Goal: Task Accomplishment & Management: Manage account settings

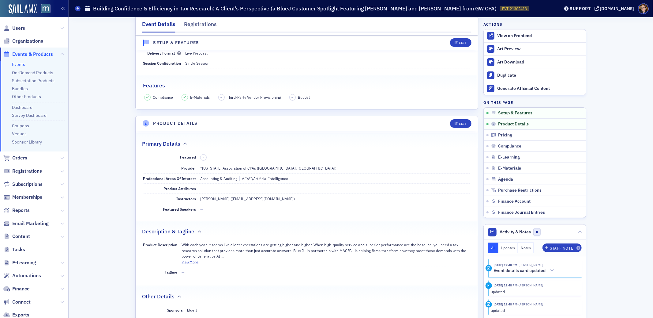
scroll to position [111, 0]
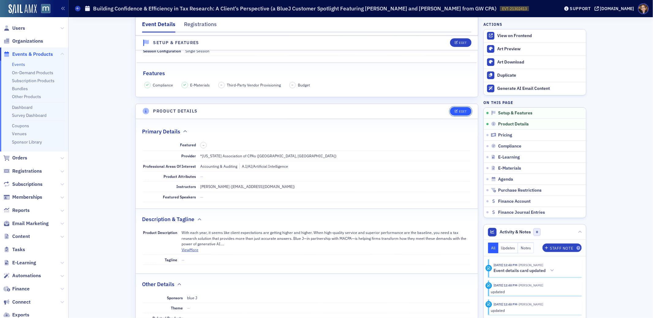
click at [459, 110] on div "Edit" at bounding box center [463, 111] width 8 height 3
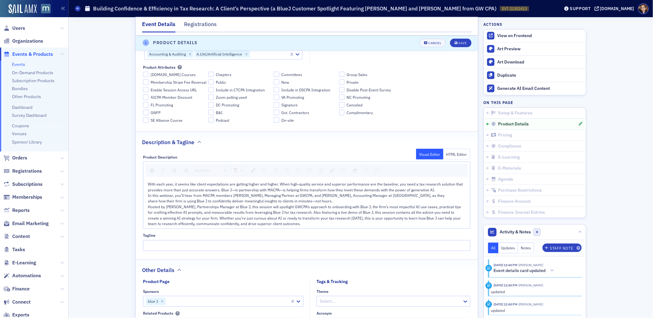
scroll to position [274, 0]
click at [422, 194] on div "In this webinar, you’ll hear from MACPA members Samantha Bowling, Managing Part…" at bounding box center [307, 195] width 318 height 6
click at [459, 42] on div "Save" at bounding box center [463, 42] width 8 height 3
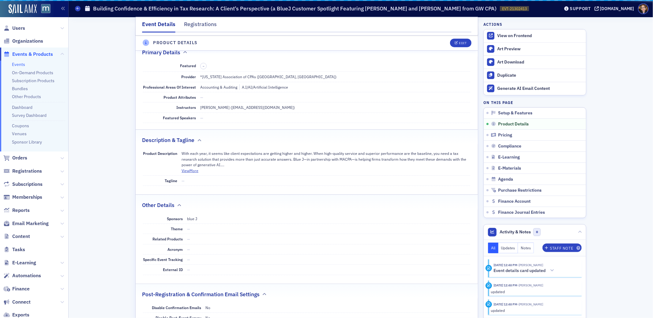
scroll to position [179, 0]
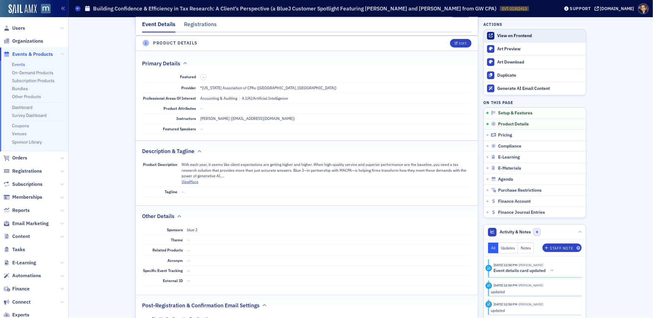
click at [509, 36] on div "View on Frontend" at bounding box center [540, 36] width 86 height 6
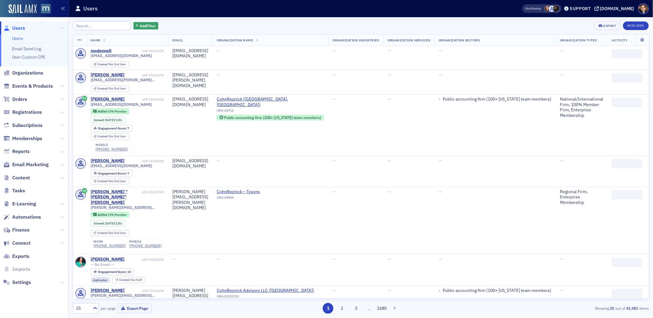
click at [93, 25] on input "search" at bounding box center [102, 25] width 59 height 9
click at [28, 86] on span "Events & Products" at bounding box center [32, 86] width 41 height 7
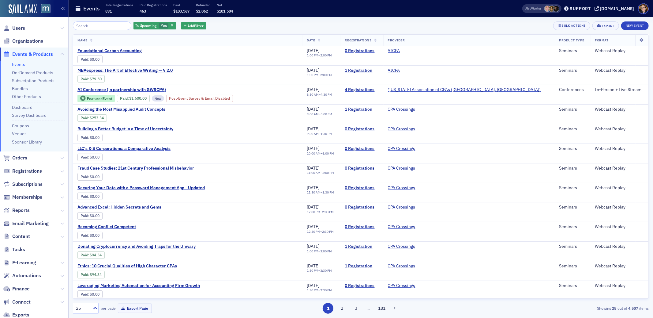
click at [80, 26] on input "search" at bounding box center [102, 25] width 59 height 9
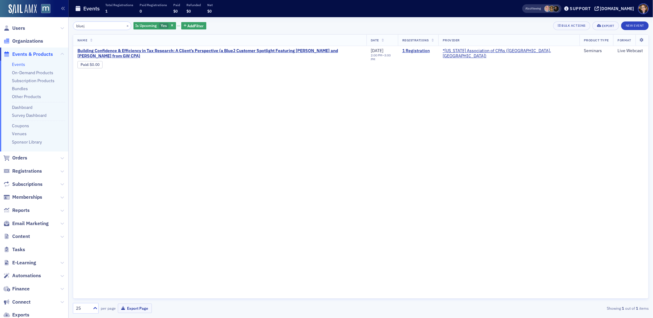
type input "bluej"
